Goal: Transaction & Acquisition: Purchase product/service

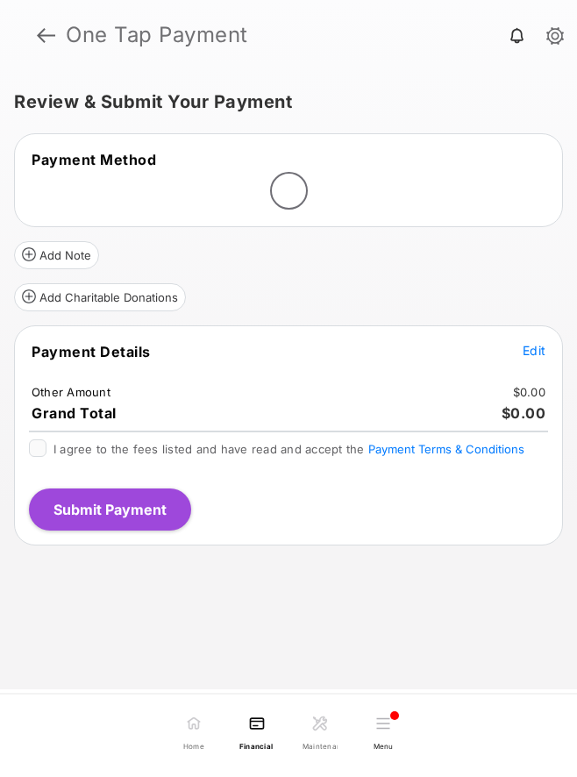
click at [531, 353] on span "Edit" at bounding box center [533, 350] width 23 height 15
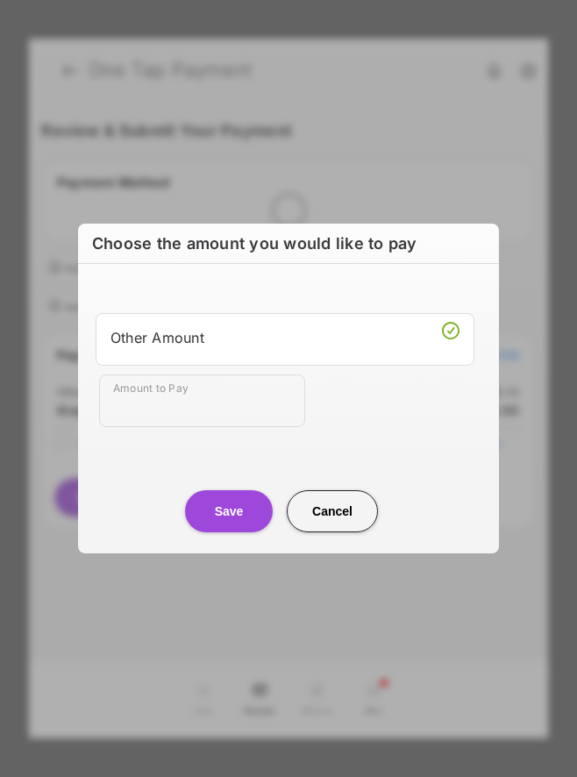
click at [308, 388] on div "Amount to Pay" at bounding box center [292, 400] width 386 height 53
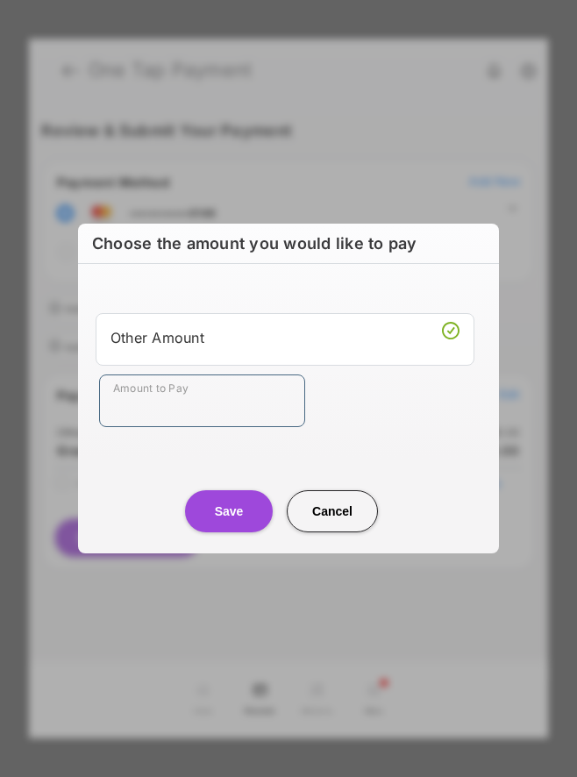
click at [223, 415] on input "Amount to Pay" at bounding box center [202, 400] width 206 height 53
type input "**"
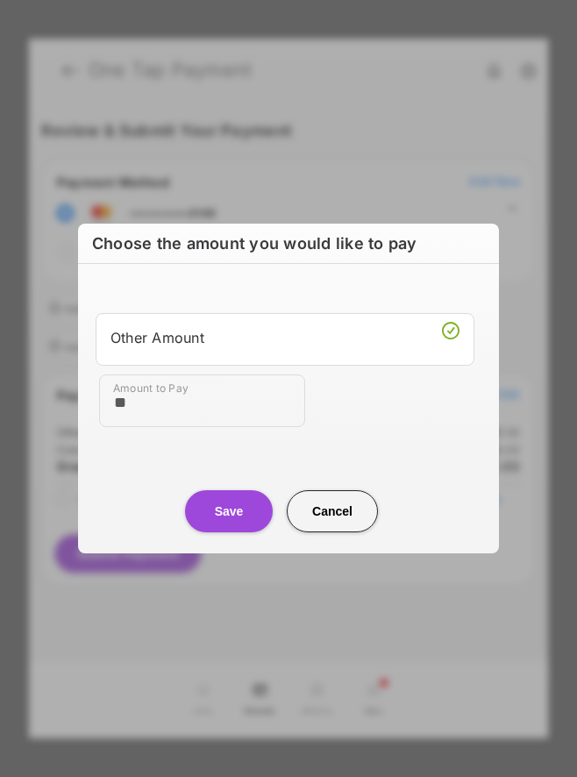
click at [366, 416] on div "Amount to Pay **" at bounding box center [292, 400] width 386 height 53
click at [238, 512] on button "Save" at bounding box center [229, 511] width 88 height 42
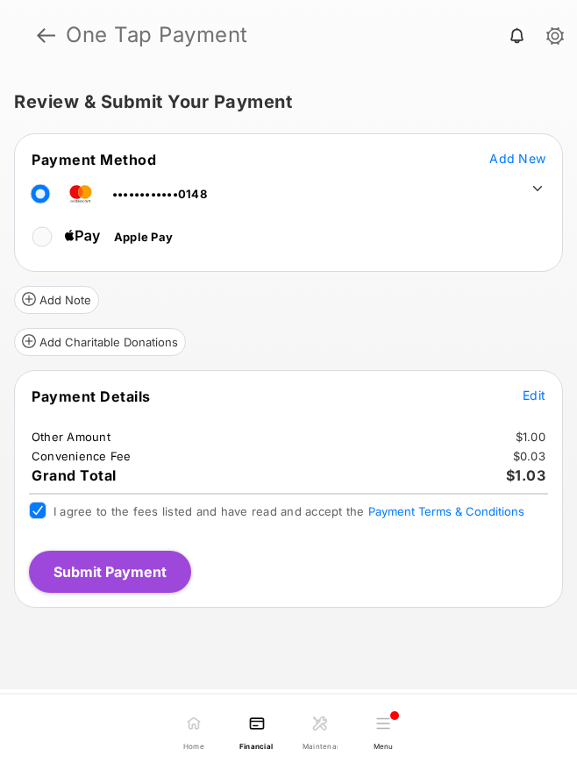
click at [114, 572] on button "Submit Payment" at bounding box center [110, 571] width 162 height 42
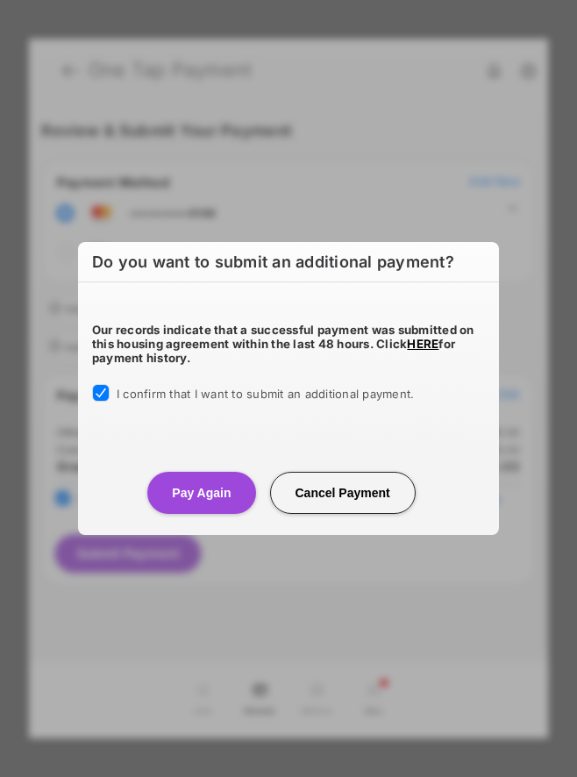
click at [187, 480] on button "Pay Again" at bounding box center [201, 493] width 108 height 42
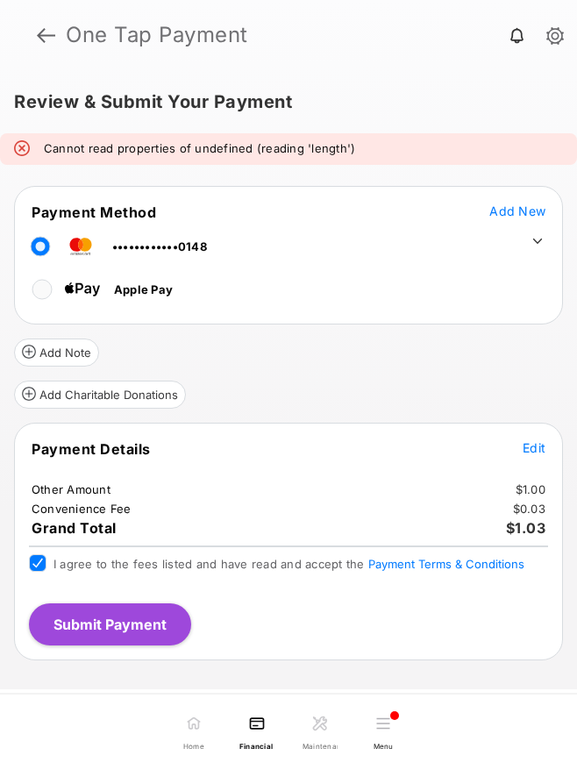
click at [527, 209] on span "Add New" at bounding box center [517, 210] width 56 height 15
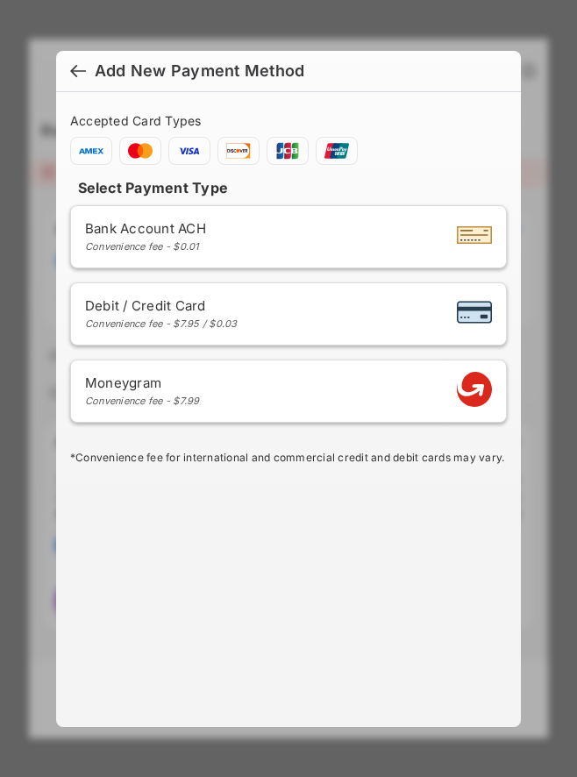
click at [365, 307] on div "Debit / Credit Card Convenience fee - $7.95 / $0.03" at bounding box center [288, 313] width 407 height 33
select select "**"
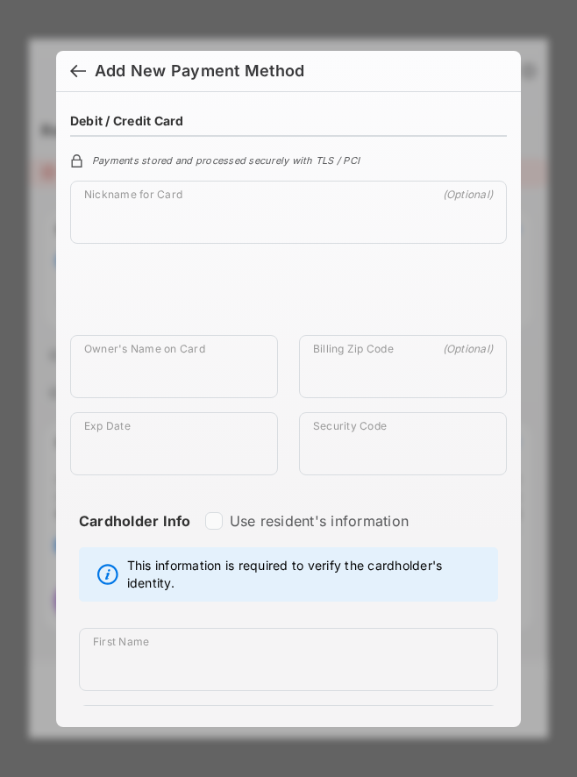
click at [85, 75] on span "Add New Payment Method" at bounding box center [288, 70] width 436 height 19
click at [76, 71] on div at bounding box center [78, 72] width 16 height 19
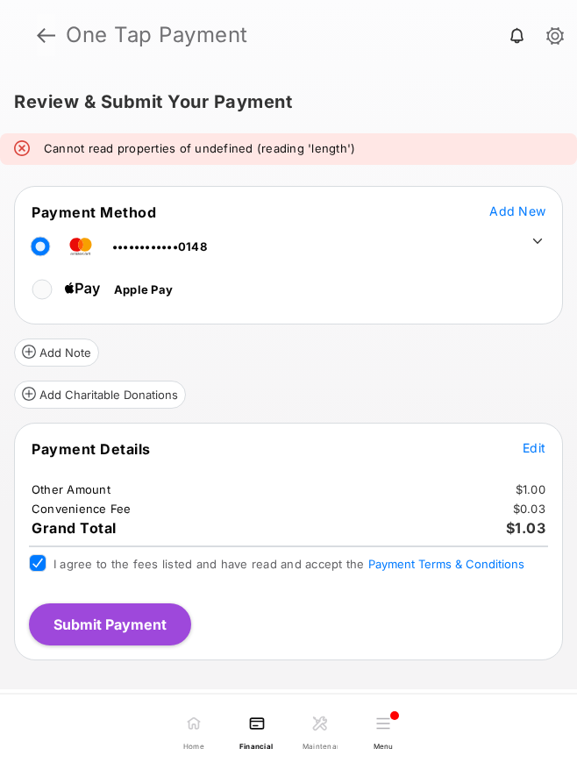
click at [50, 40] on link at bounding box center [46, 35] width 18 height 42
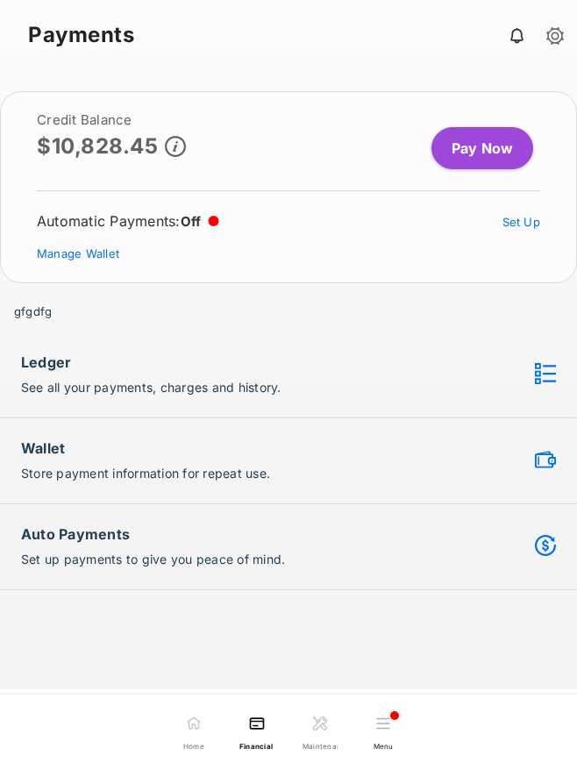
click at [506, 153] on link "Pay Now" at bounding box center [482, 148] width 102 height 42
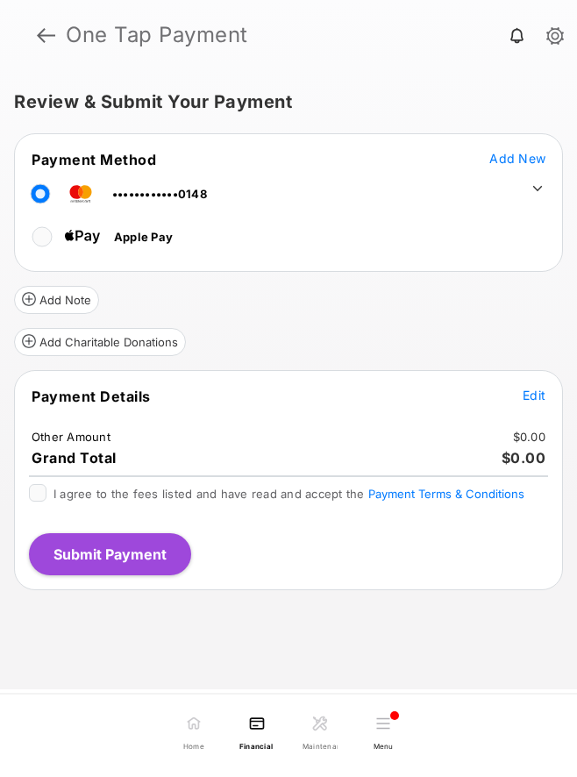
click at [536, 186] on icon at bounding box center [537, 189] width 16 height 16
click at [536, 192] on icon at bounding box center [537, 189] width 16 height 16
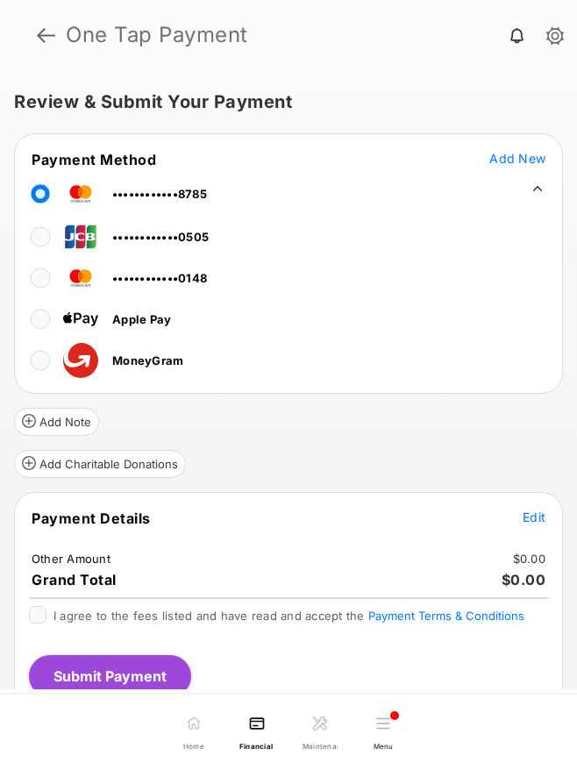
click at [529, 191] on icon at bounding box center [537, 189] width 16 height 16
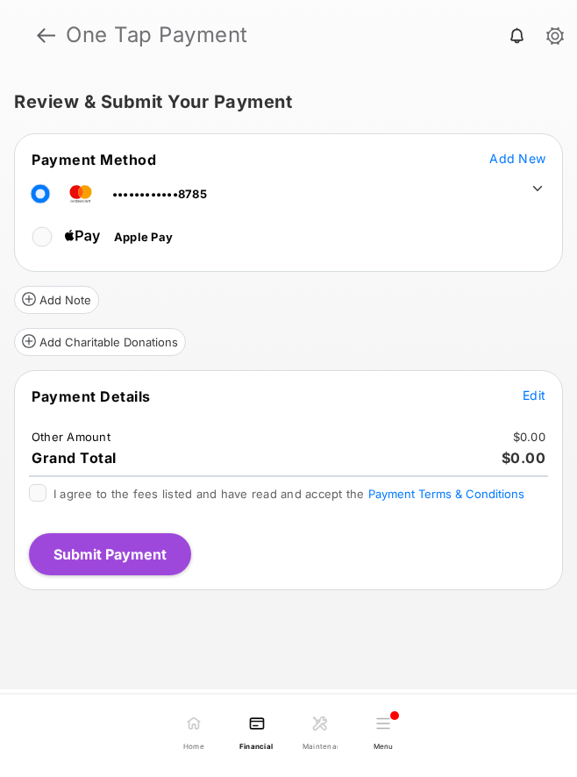
click at [539, 394] on span "Edit" at bounding box center [533, 394] width 23 height 15
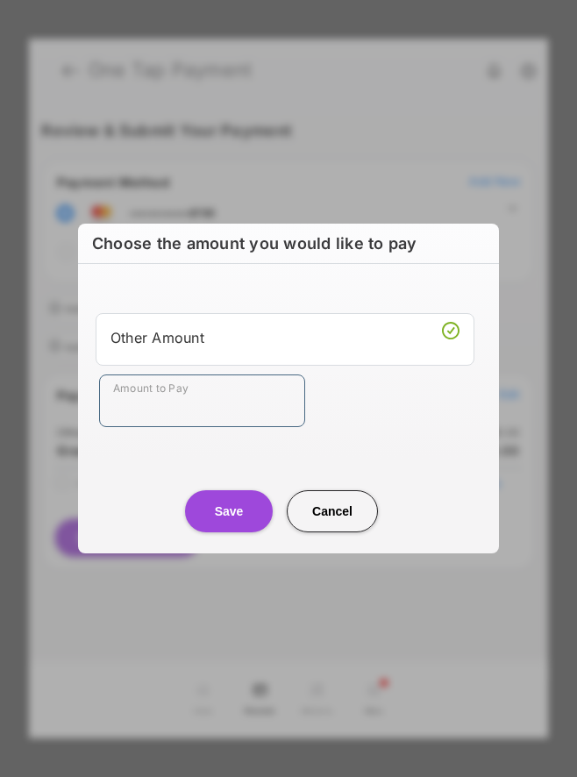
click at [215, 401] on input "Amount to Pay" at bounding box center [202, 400] width 206 height 53
type input "**"
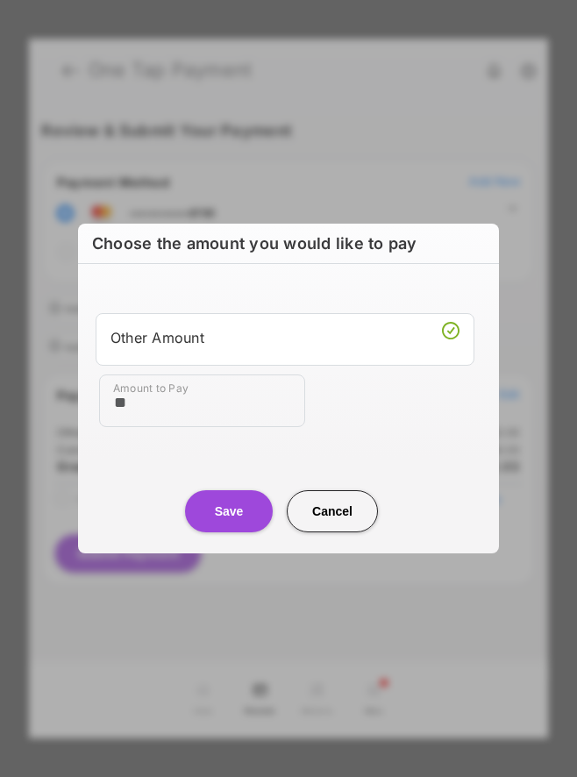
click at [232, 517] on button "Save" at bounding box center [229, 511] width 88 height 42
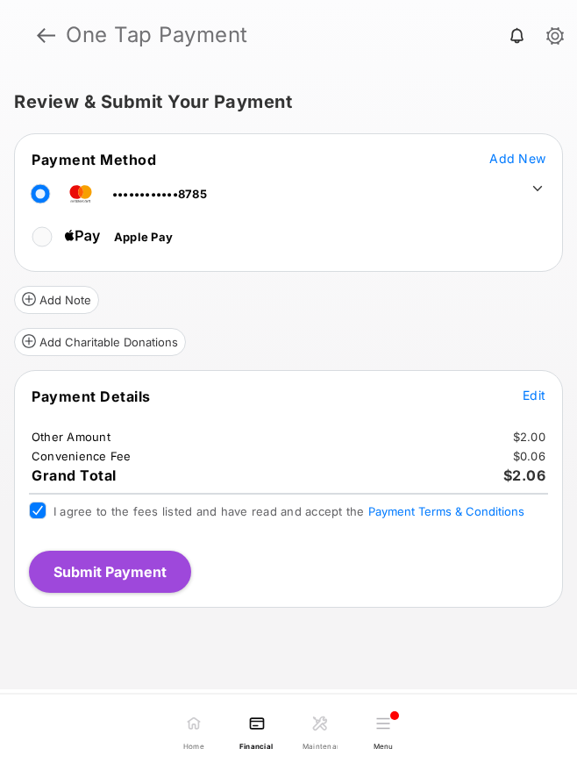
click at [128, 591] on div "Payment Details Edit Other Amount $2.00 Convenience Fee $0.06 Grand Total $2.06…" at bounding box center [288, 489] width 549 height 238
click at [123, 571] on button "Submit Payment" at bounding box center [110, 571] width 162 height 42
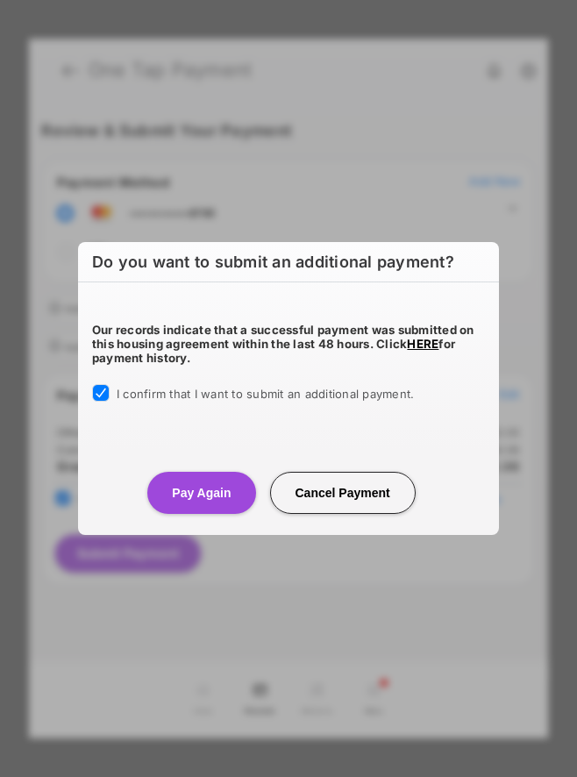
click at [184, 490] on button "Pay Again" at bounding box center [201, 493] width 108 height 42
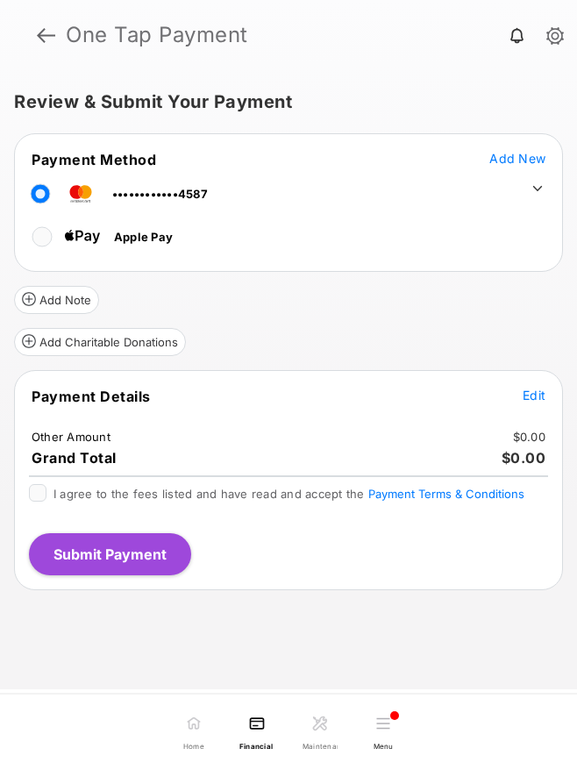
click at [532, 188] on icon at bounding box center [537, 189] width 16 height 16
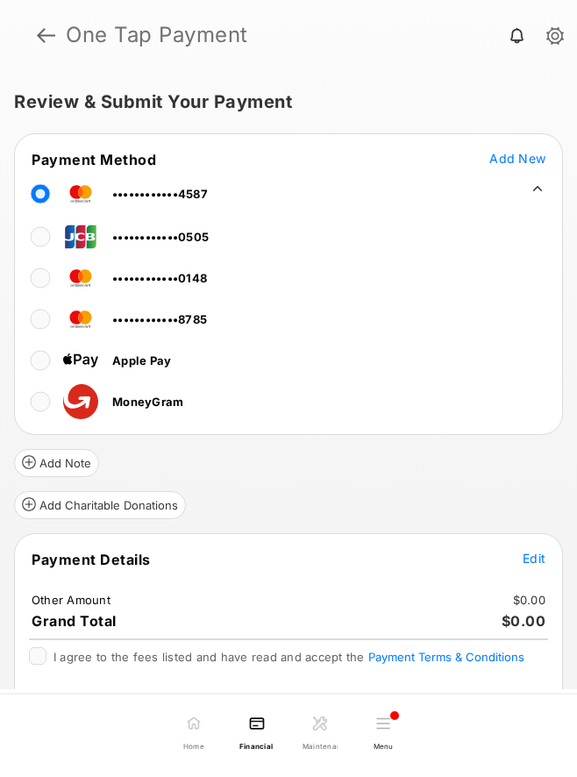
click at [530, 194] on icon at bounding box center [537, 189] width 16 height 16
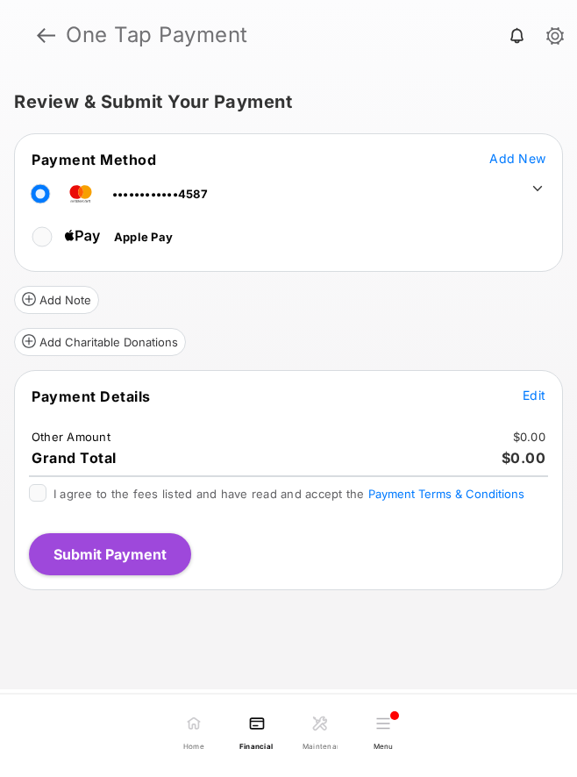
click at [534, 398] on span "Edit" at bounding box center [533, 394] width 23 height 15
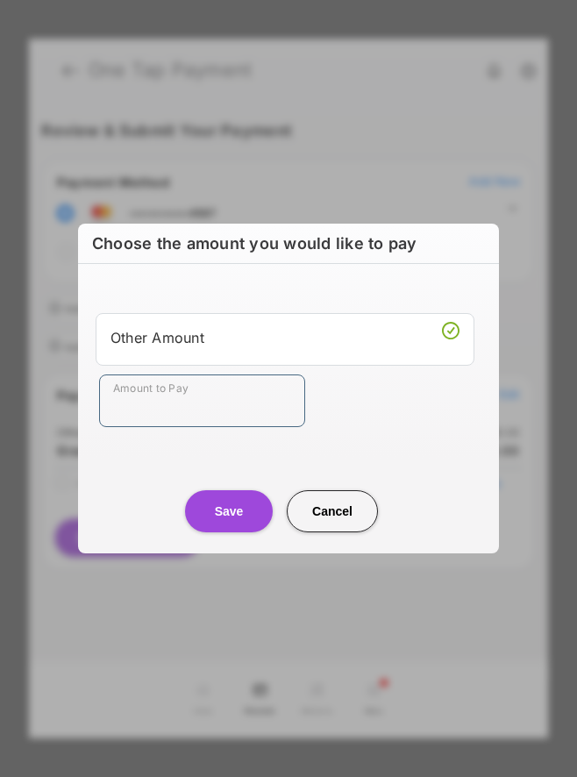
click at [269, 404] on input "Amount to Pay" at bounding box center [202, 400] width 206 height 53
type input "**"
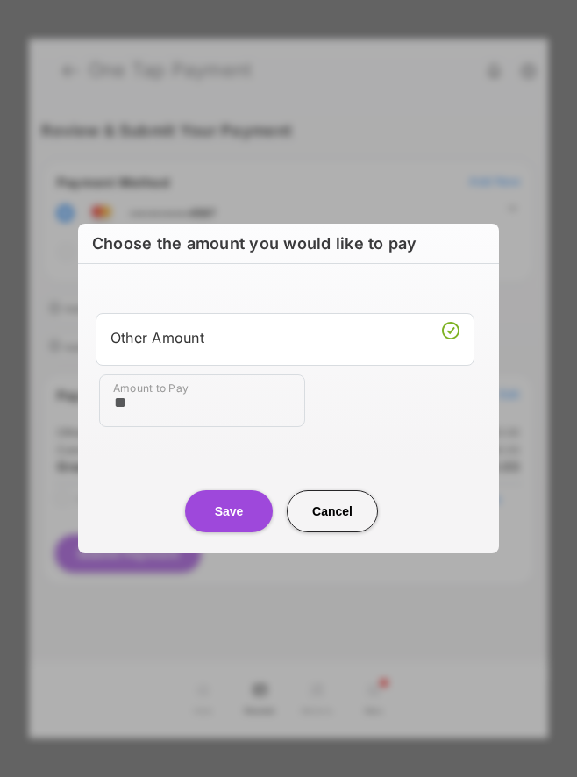
click at [218, 516] on button "Save" at bounding box center [229, 511] width 88 height 42
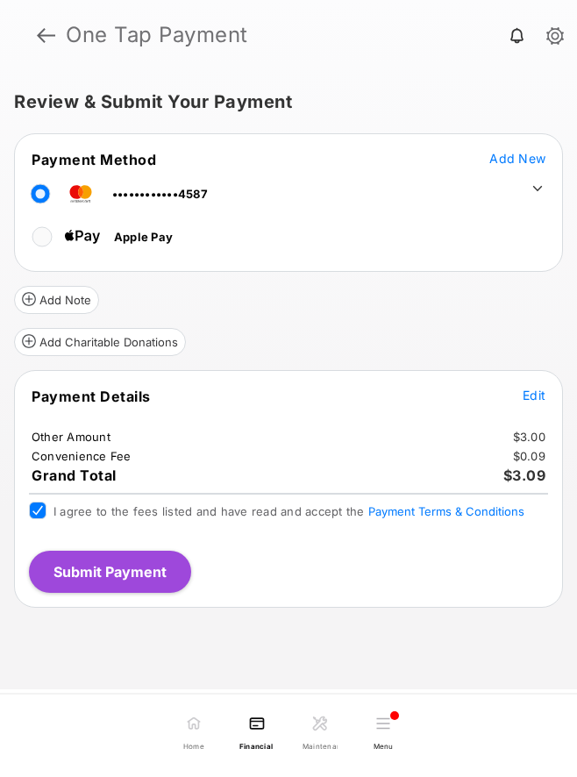
click at [89, 576] on button "Submit Payment" at bounding box center [110, 571] width 162 height 42
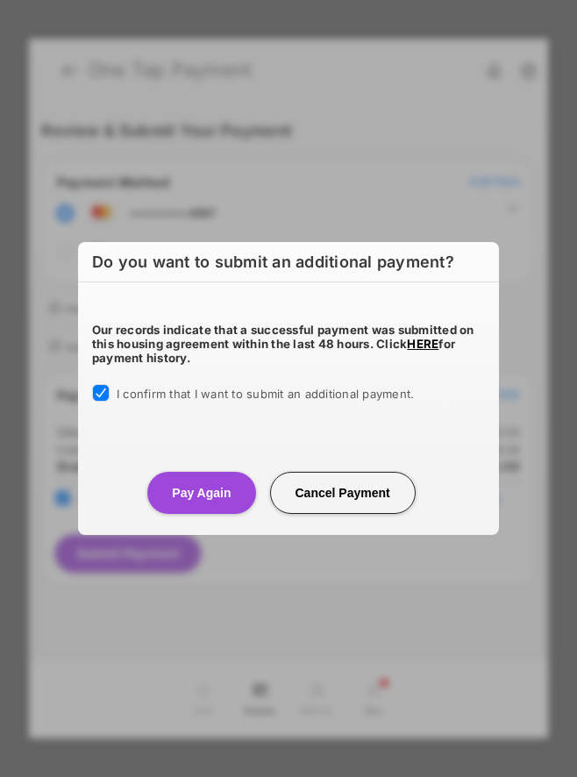
click at [198, 494] on button "Pay Again" at bounding box center [201, 493] width 108 height 42
